Goal: Task Accomplishment & Management: Use online tool/utility

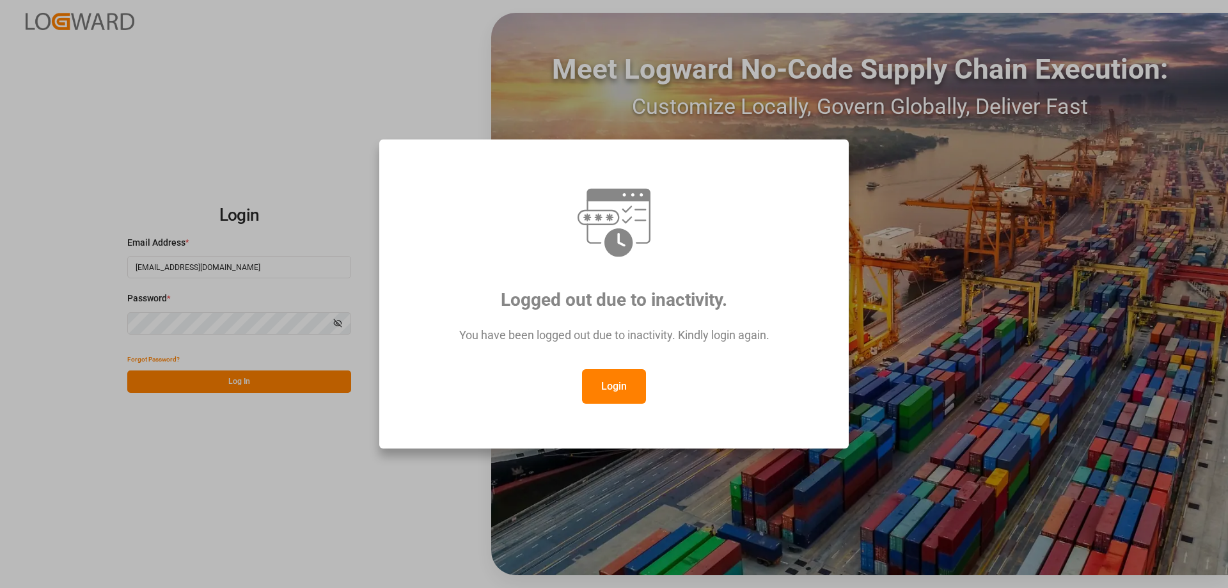
click at [608, 382] on button "Login" at bounding box center [614, 386] width 64 height 35
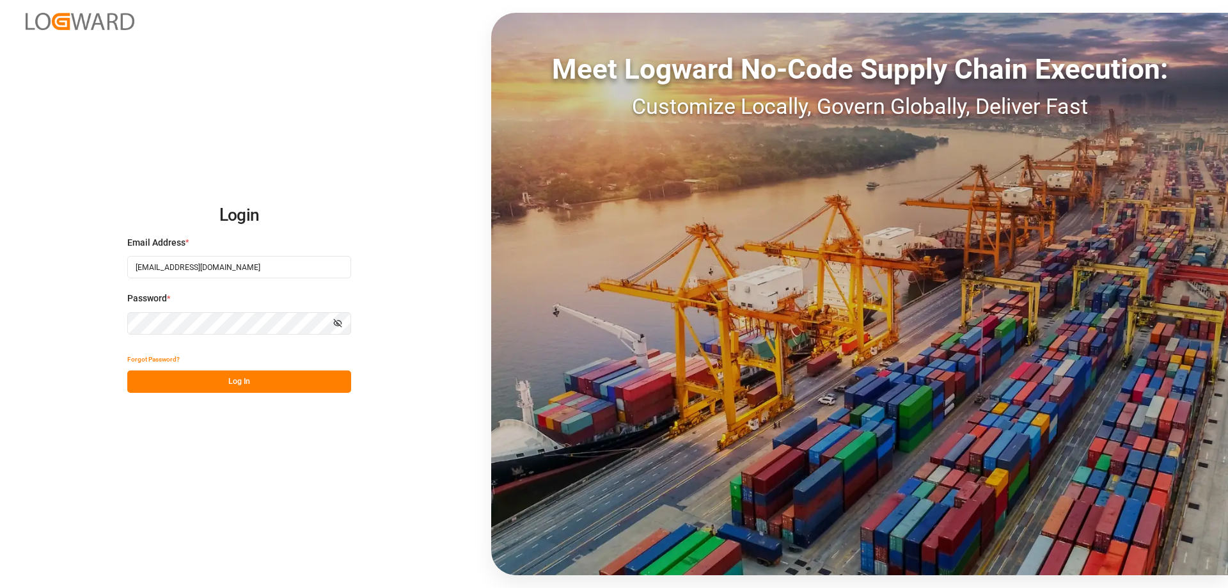
click at [245, 383] on button "Log In" at bounding box center [239, 381] width 224 height 22
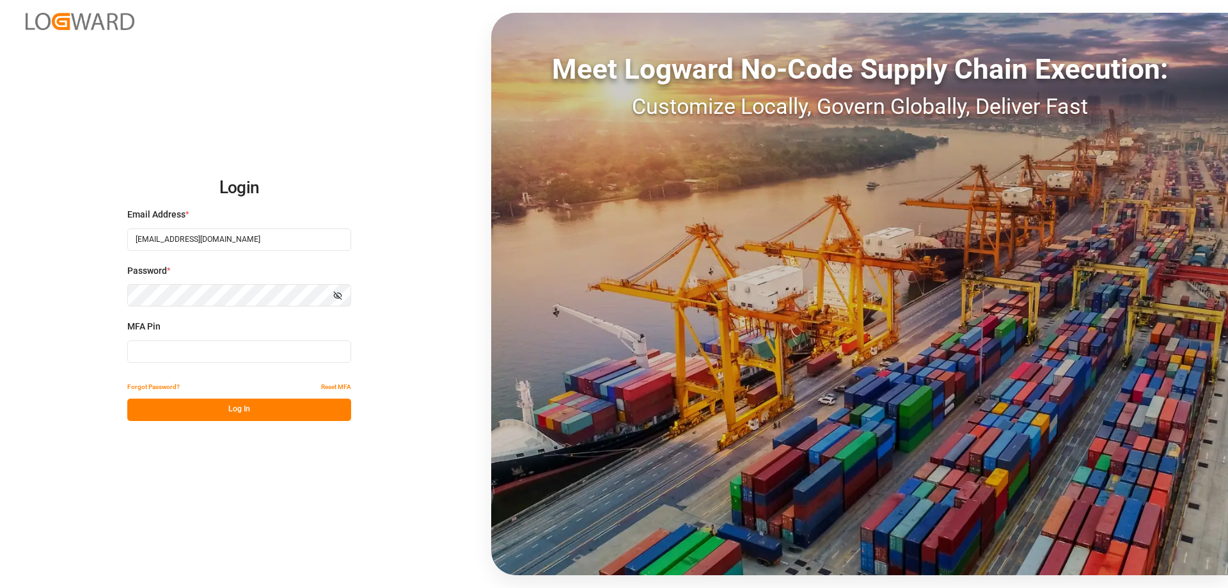
click at [219, 351] on input at bounding box center [239, 351] width 224 height 22
type input "955271"
click at [236, 411] on button "Log In" at bounding box center [239, 409] width 224 height 22
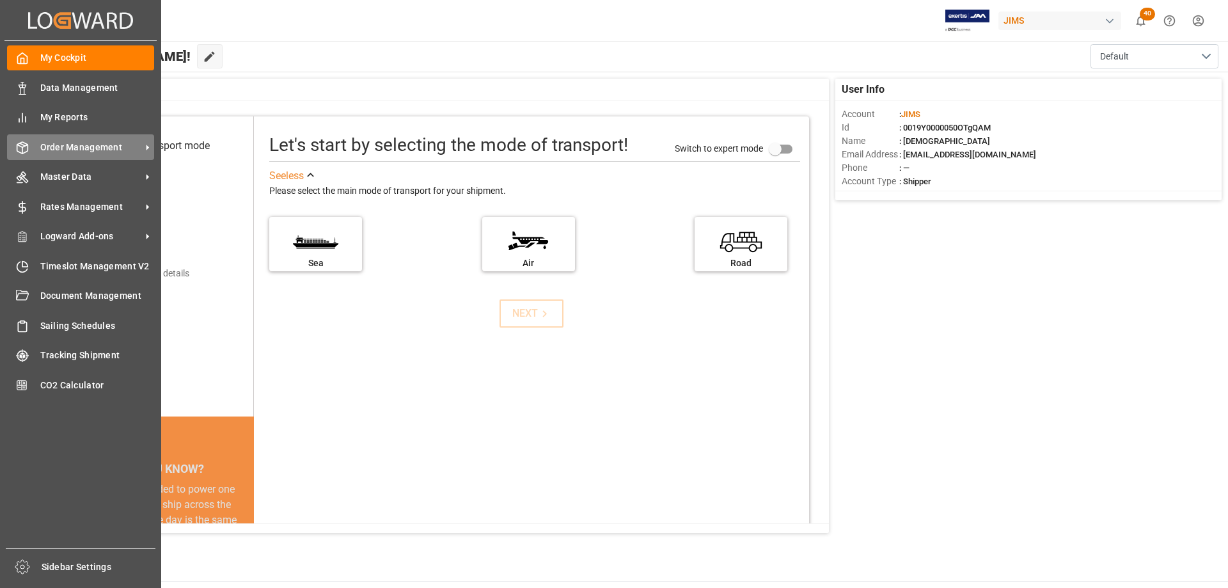
click at [74, 147] on span "Order Management" at bounding box center [90, 147] width 101 height 13
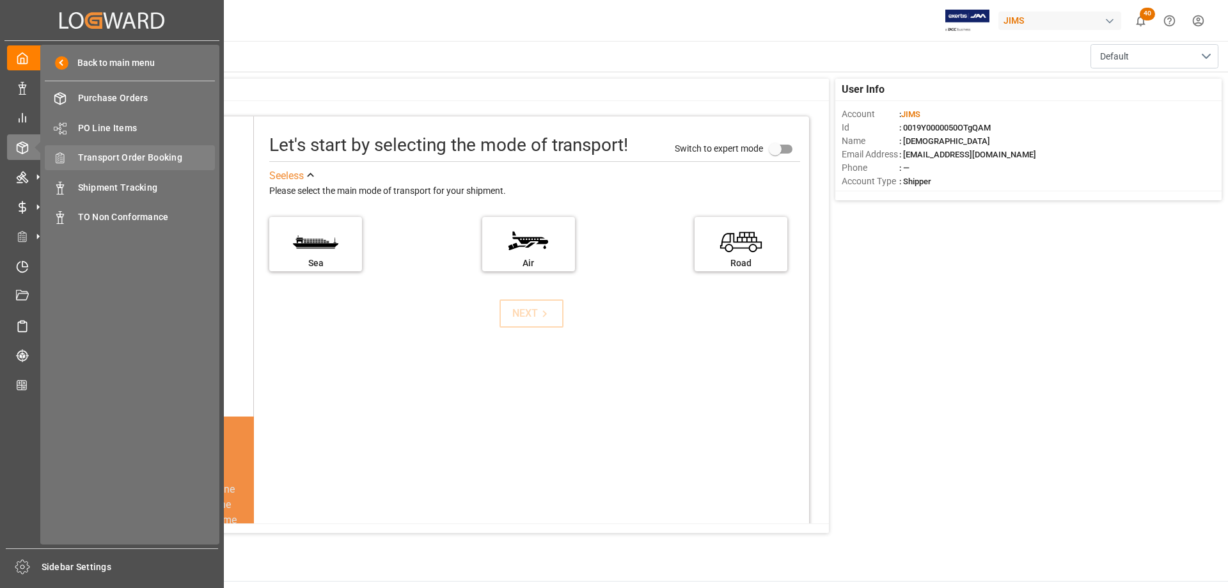
click at [137, 157] on span "Transport Order Booking" at bounding box center [146, 157] width 137 height 13
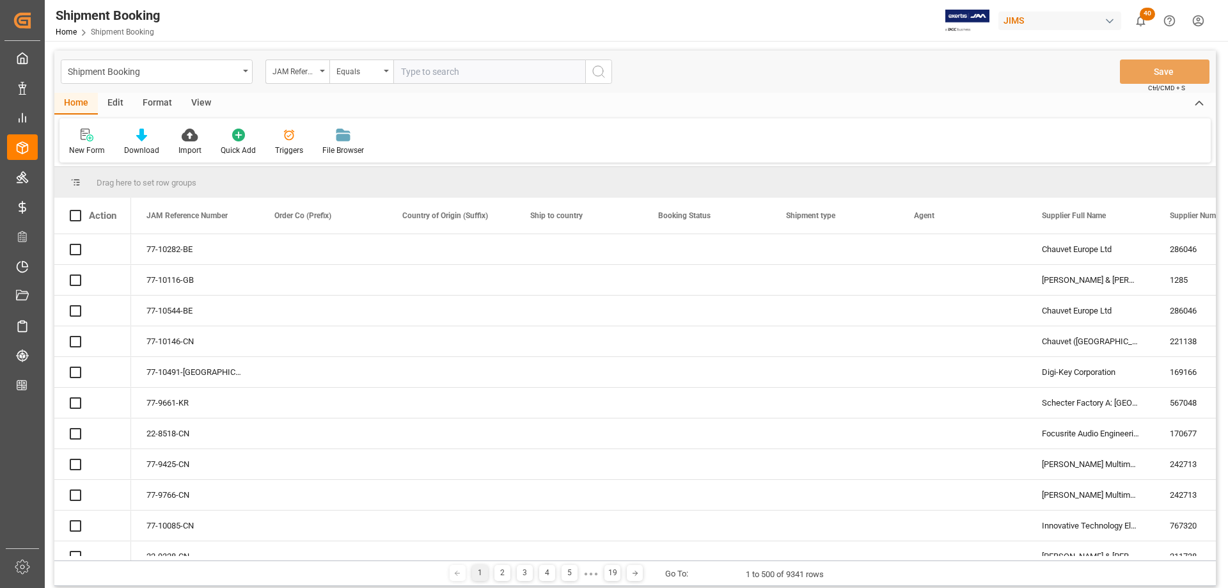
click at [114, 104] on div "Edit" at bounding box center [115, 104] width 35 height 22
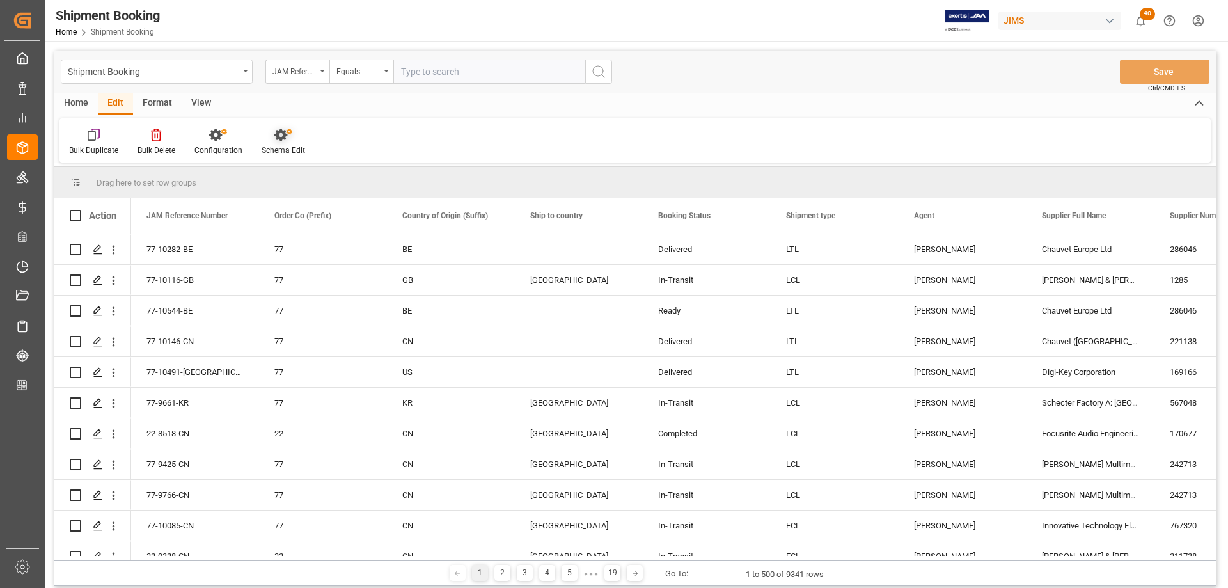
click at [279, 149] on div "Schema Edit" at bounding box center [282, 150] width 43 height 12
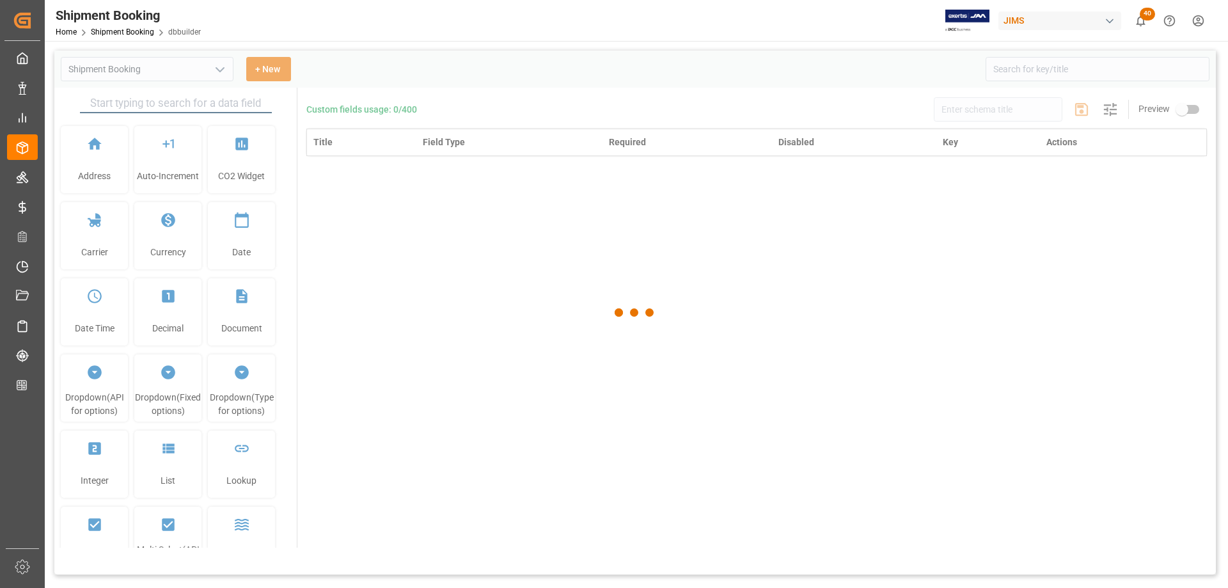
type input "Shipment Booking"
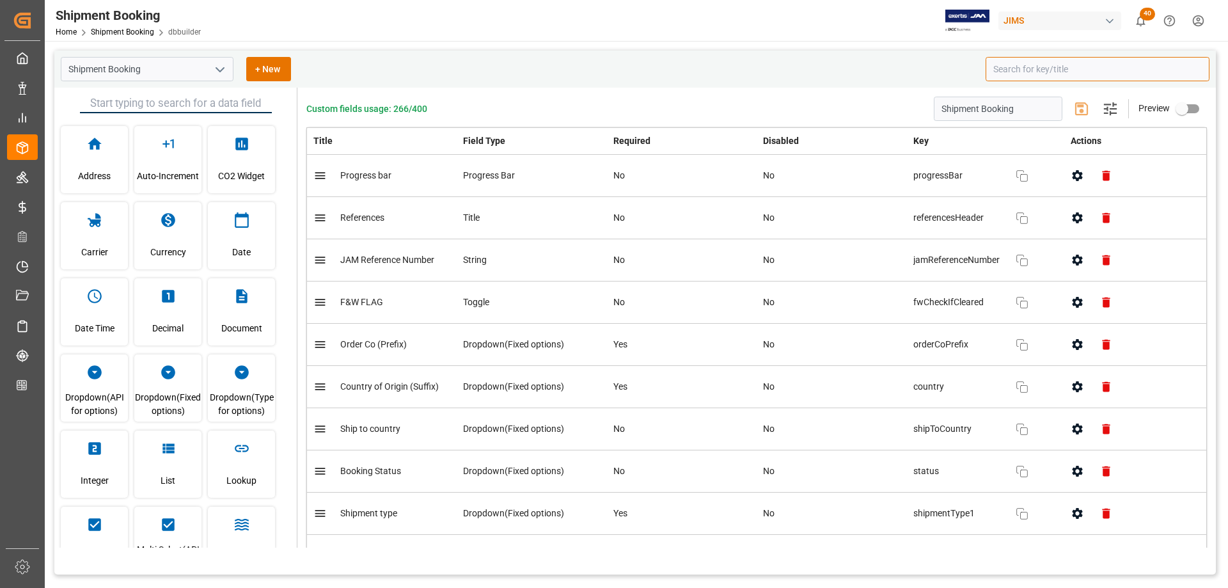
click at [1063, 65] on input at bounding box center [1097, 69] width 224 height 24
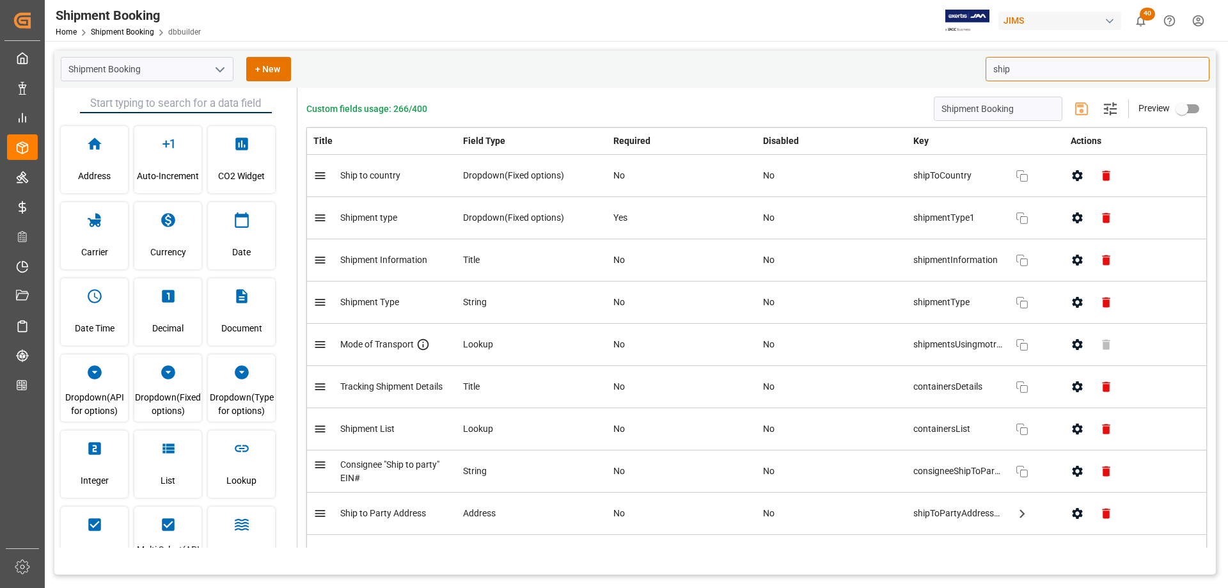
type input "ship"
click at [877, 89] on div "Custom fields usage: 266/400 Shipment Booking Settings Preview Title Field Type…" at bounding box center [756, 318] width 918 height 460
click at [1075, 178] on icon "button" at bounding box center [1077, 175] width 10 height 11
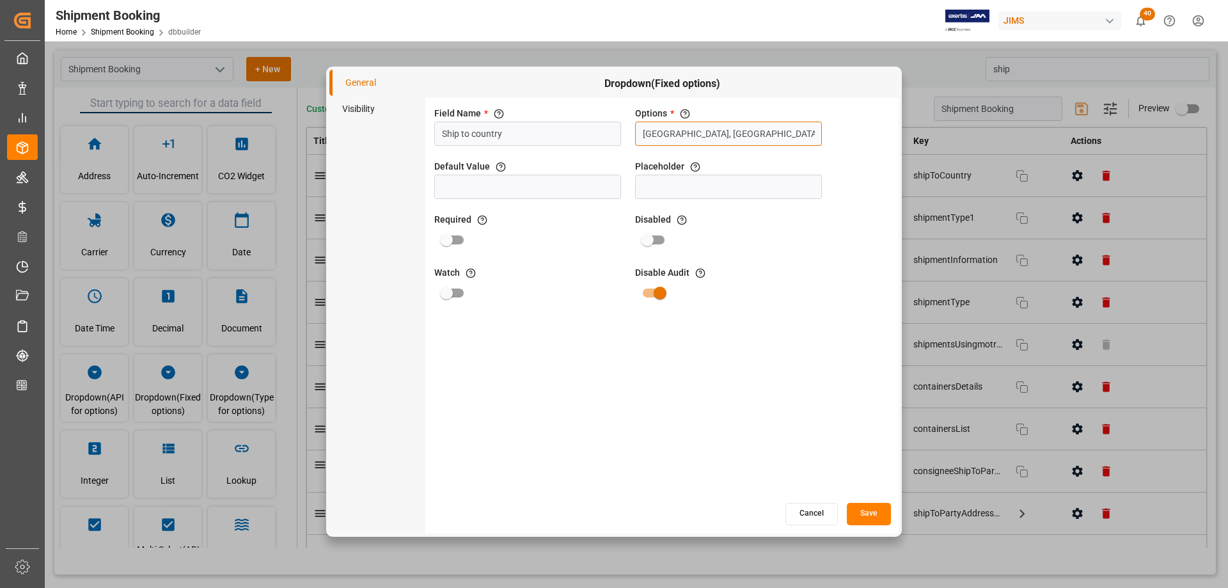
click at [708, 135] on input "[GEOGRAPHIC_DATA], [GEOGRAPHIC_DATA], [GEOGRAPHIC_DATA], [GEOGRAPHIC_DATA], [GE…" at bounding box center [728, 133] width 187 height 24
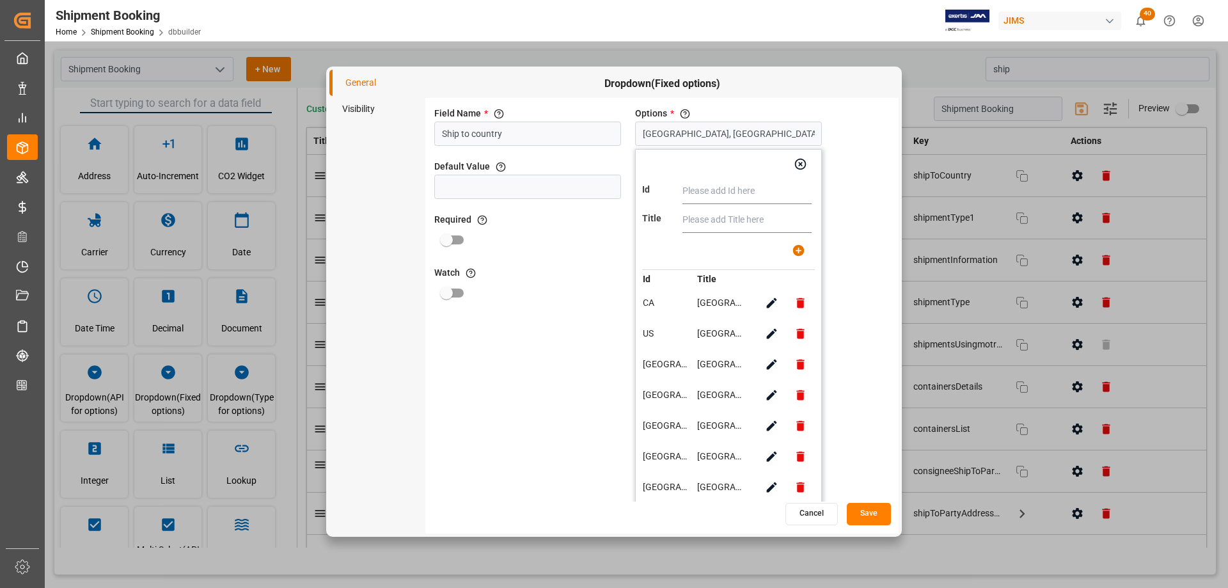
click at [717, 192] on input "text" at bounding box center [746, 191] width 129 height 26
type input "[GEOGRAPHIC_DATA]"
click at [706, 221] on input "text" at bounding box center [746, 220] width 129 height 26
paste input "[GEOGRAPHIC_DATA]"
type input "[GEOGRAPHIC_DATA]"
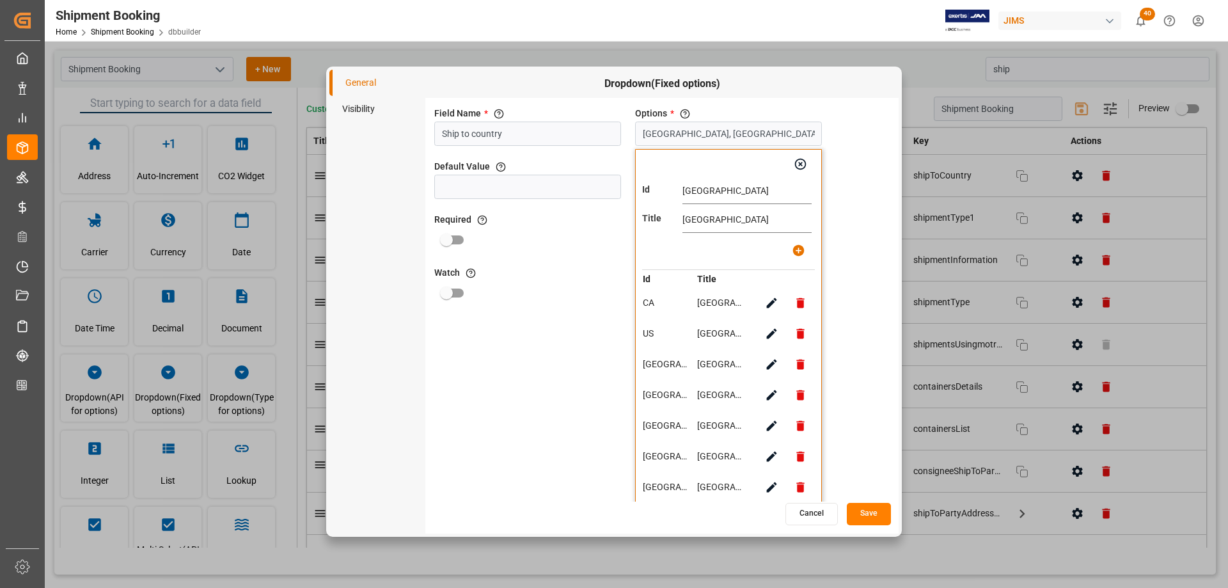
click at [802, 248] on icon "button" at bounding box center [798, 250] width 12 height 12
type input "[GEOGRAPHIC_DATA], [GEOGRAPHIC_DATA], [GEOGRAPHIC_DATA], [GEOGRAPHIC_DATA], [GE…"
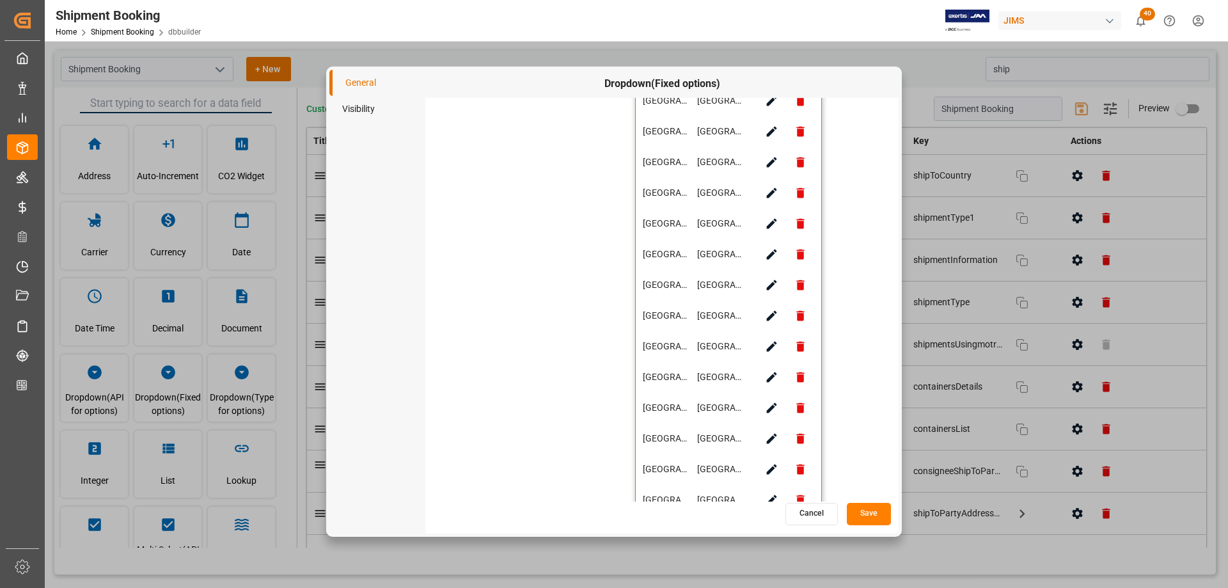
scroll to position [1296, 0]
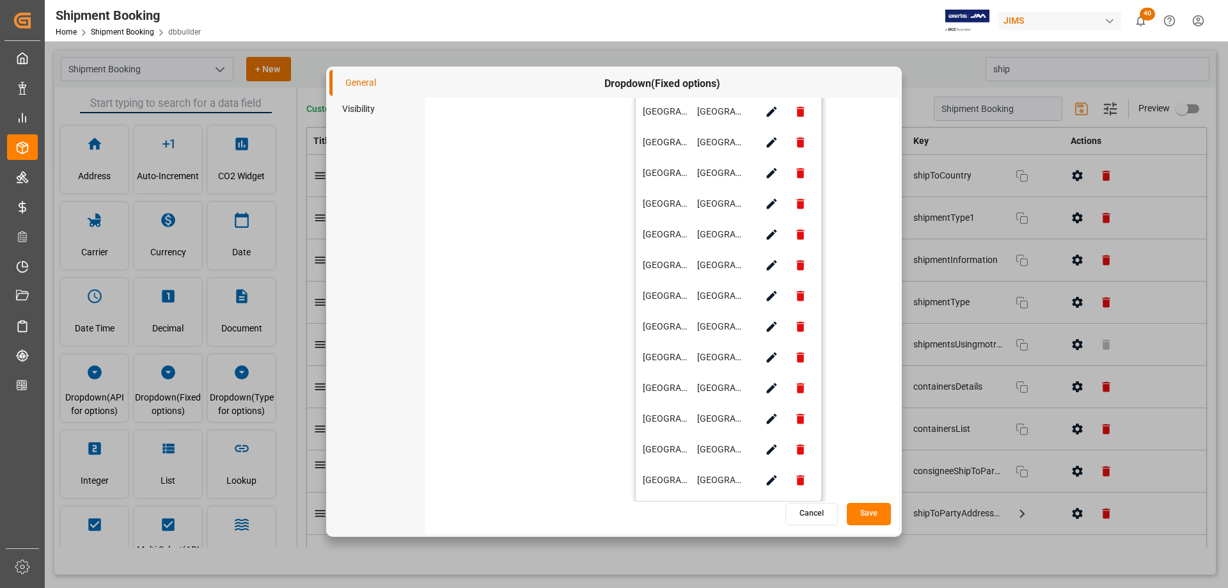
click at [870, 513] on button "Save" at bounding box center [869, 514] width 44 height 22
